Goal: Check status: Check status

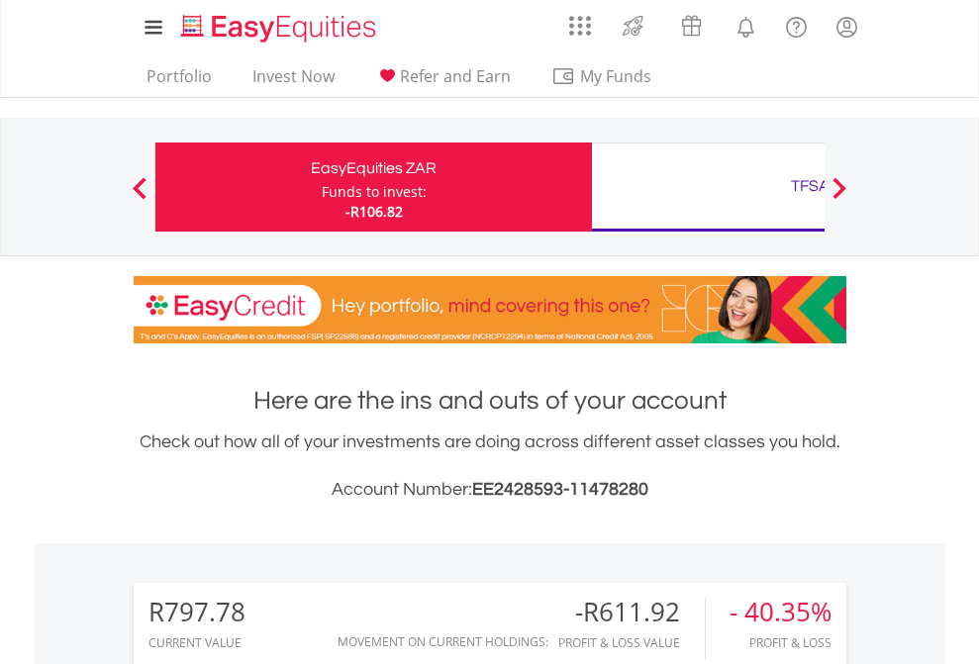
scroll to position [190, 311]
click at [322, 187] on div "Funds to invest:" at bounding box center [374, 192] width 105 height 20
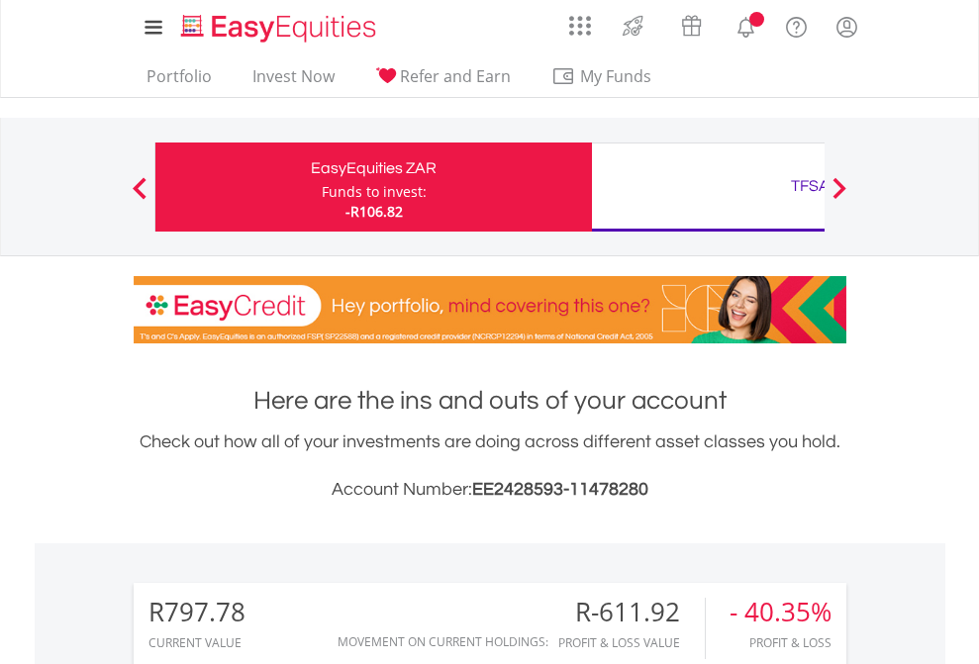
scroll to position [190, 311]
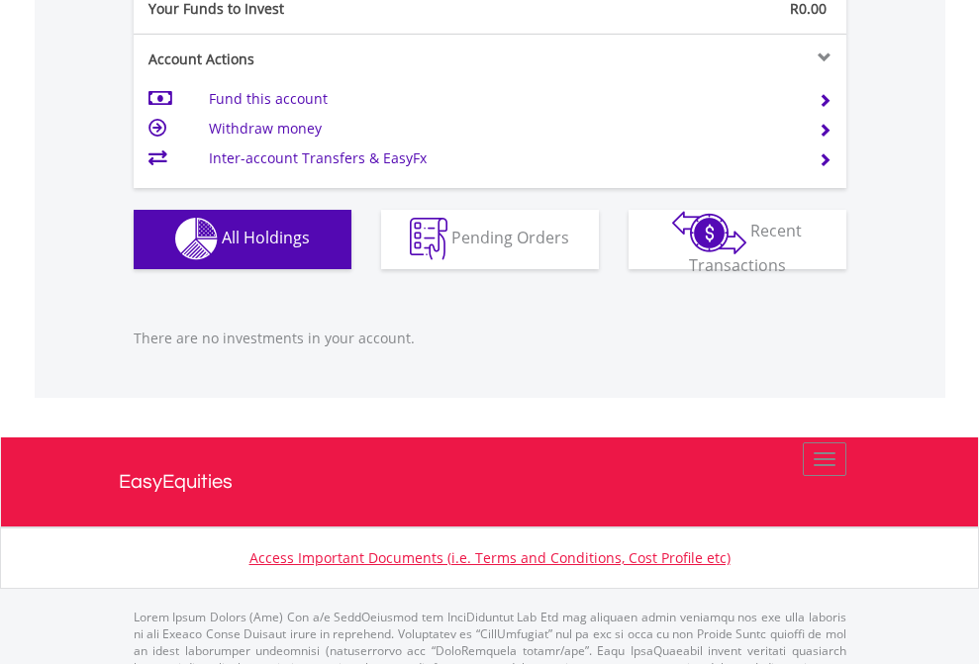
scroll to position [1959, 0]
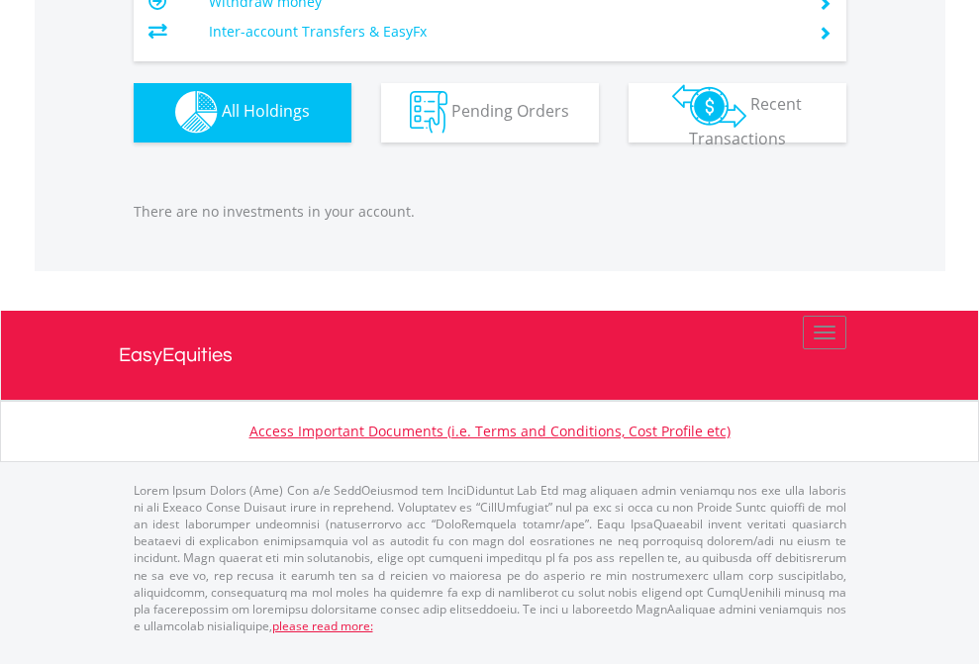
scroll to position [190, 311]
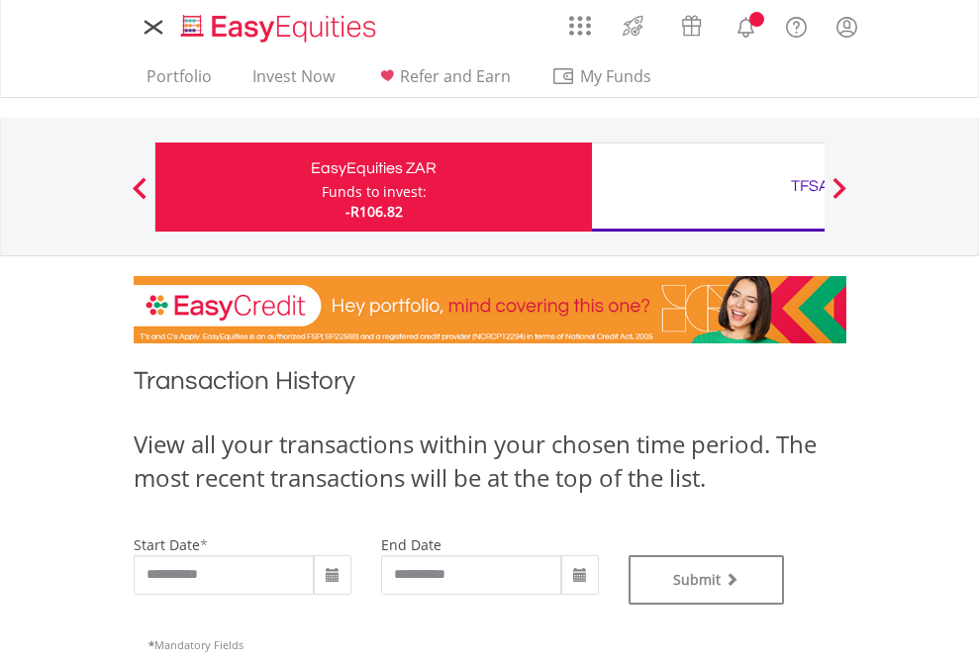
type input "**********"
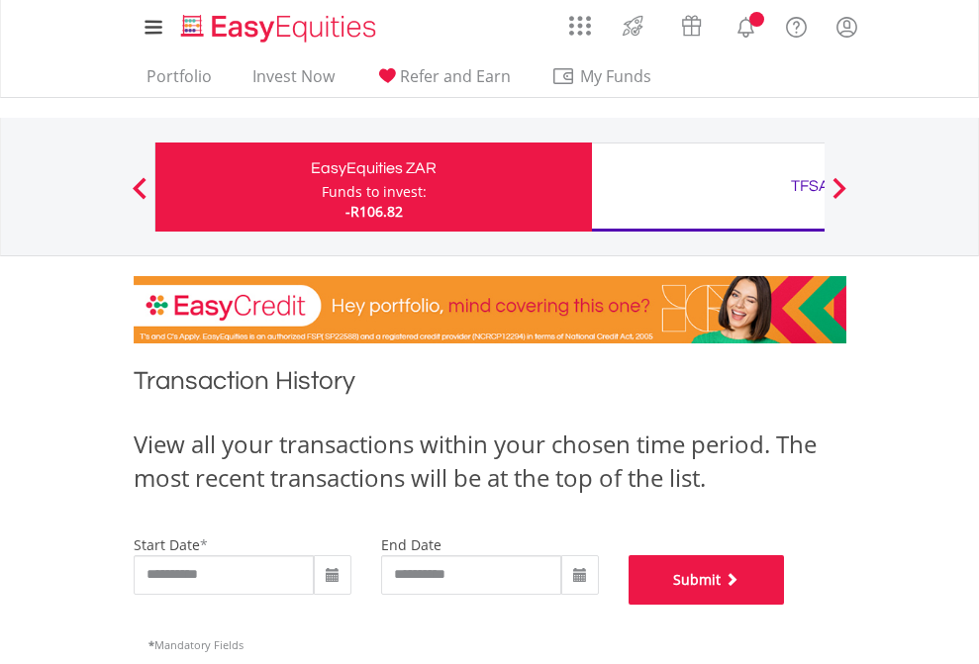
click at [785, 605] on button "Submit" at bounding box center [706, 579] width 156 height 49
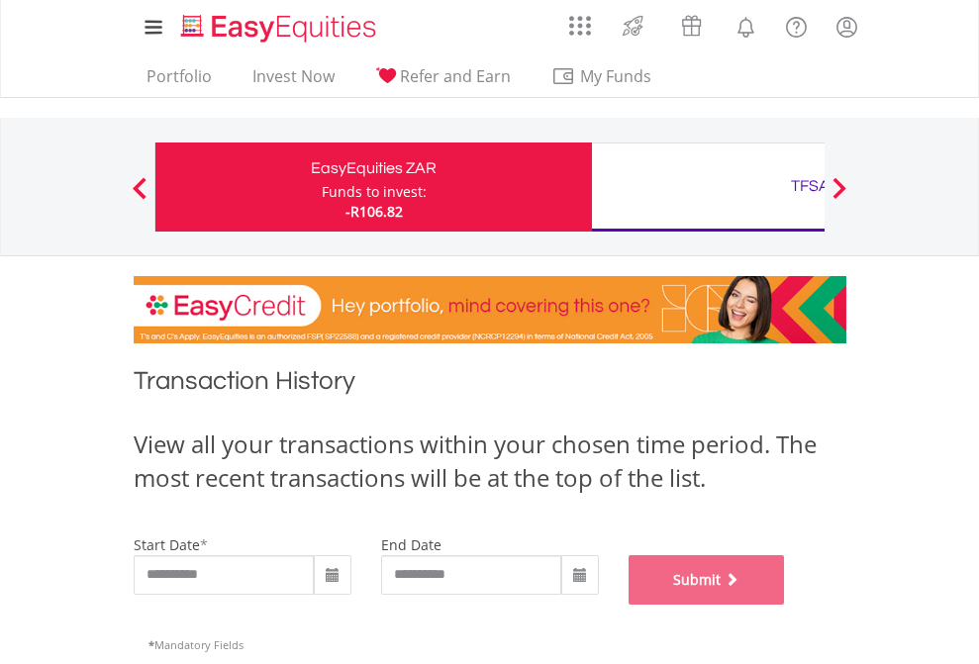
scroll to position [802, 0]
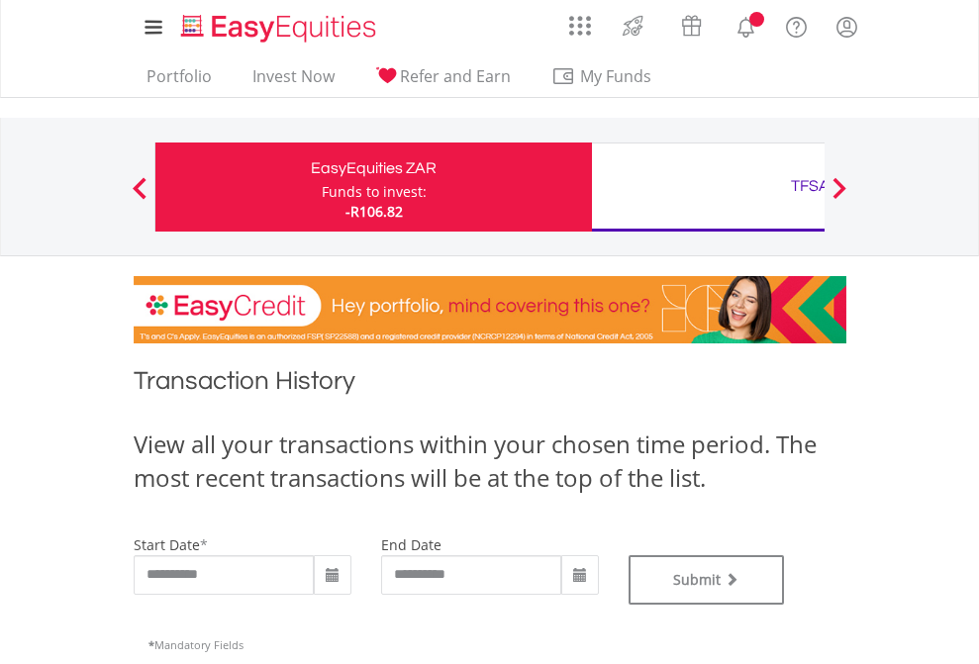
click at [707, 187] on div "TFSA" at bounding box center [810, 186] width 413 height 28
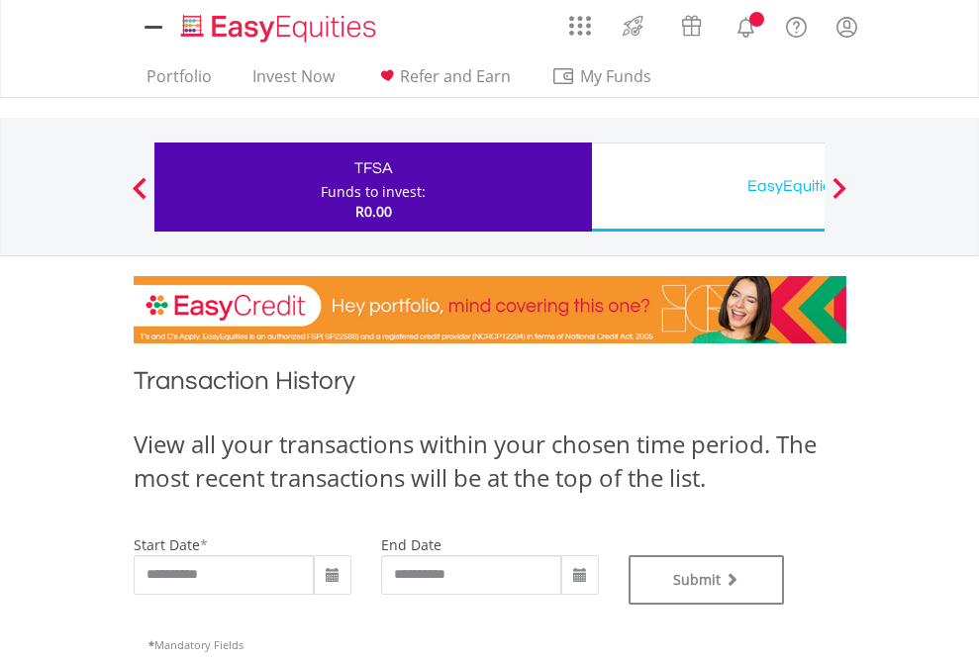
type input "**********"
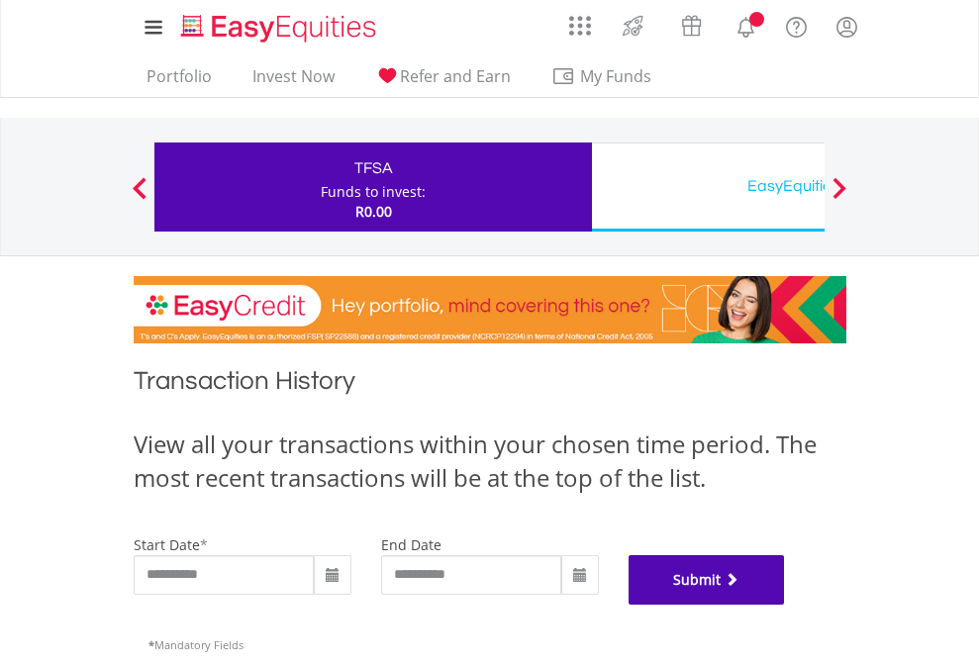
click at [785, 605] on button "Submit" at bounding box center [706, 579] width 156 height 49
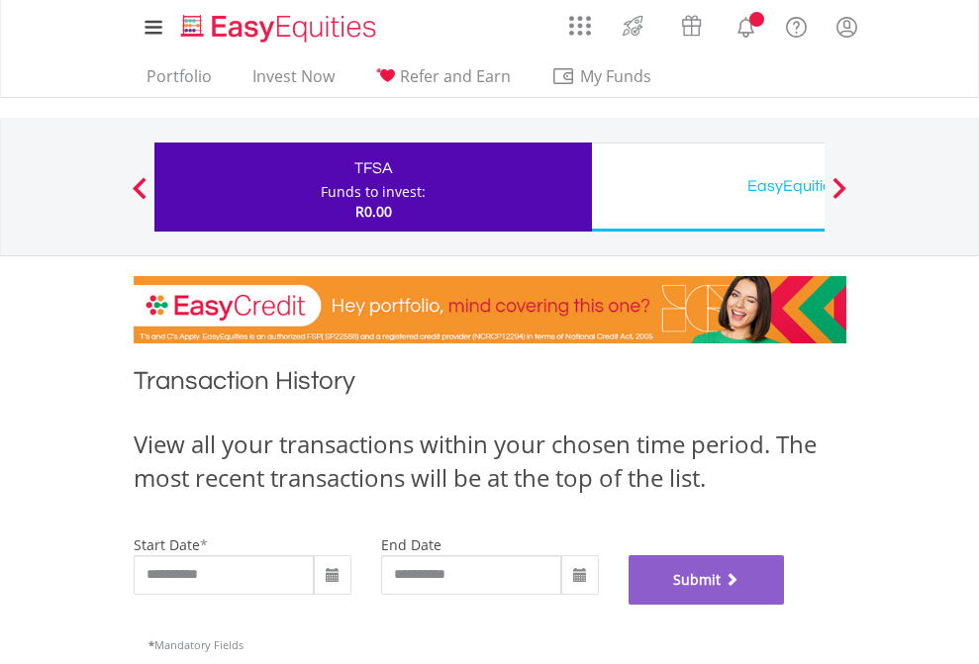
scroll to position [802, 0]
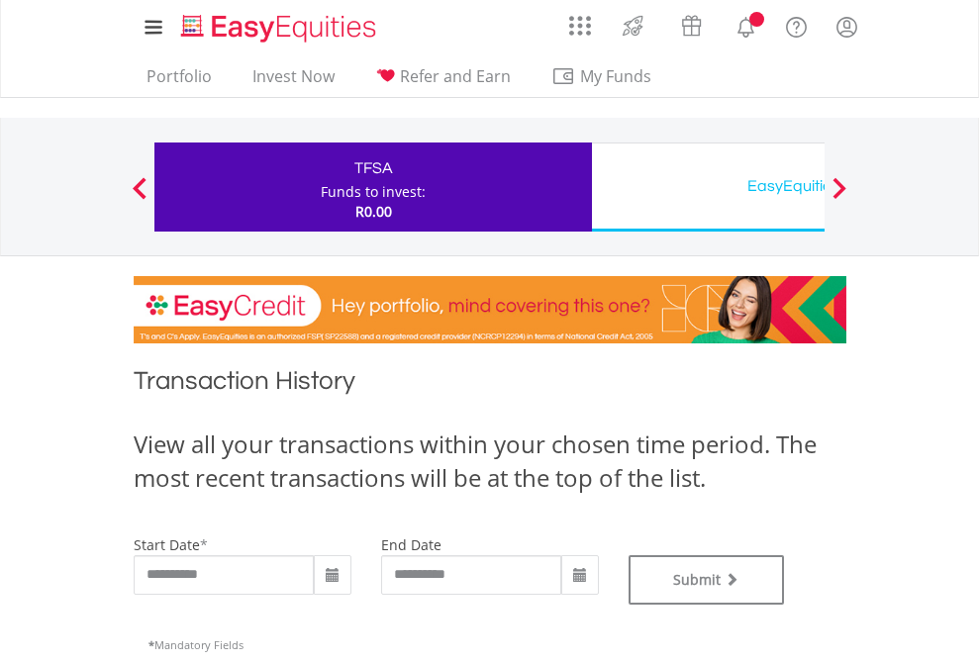
click at [707, 187] on div "EasyEquities USD" at bounding box center [810, 186] width 413 height 28
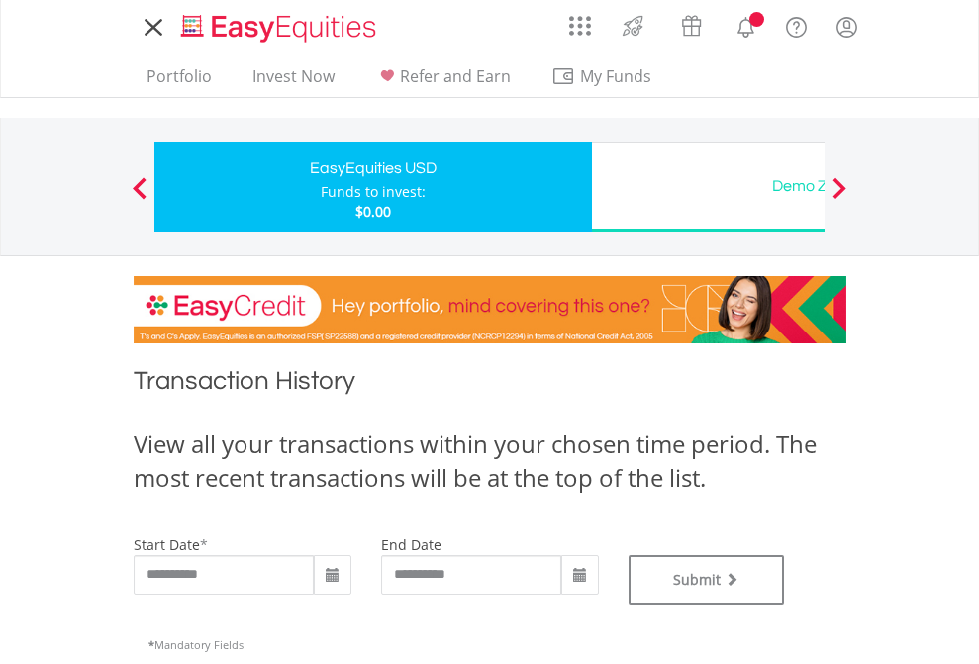
type input "**********"
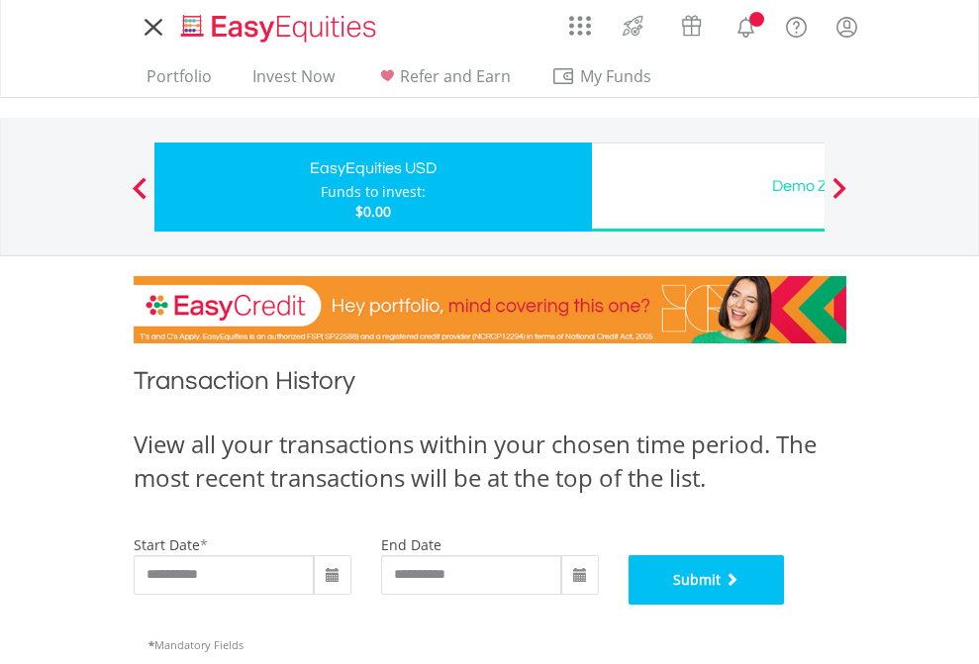
click at [785, 605] on button "Submit" at bounding box center [706, 579] width 156 height 49
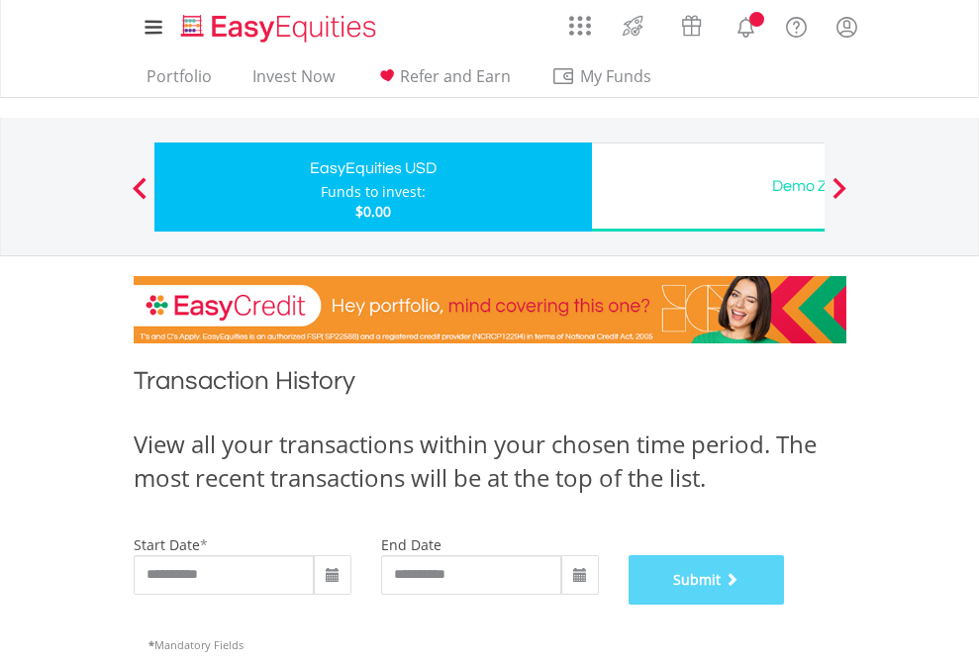
scroll to position [802, 0]
